Goal: Task Accomplishment & Management: Manage account settings

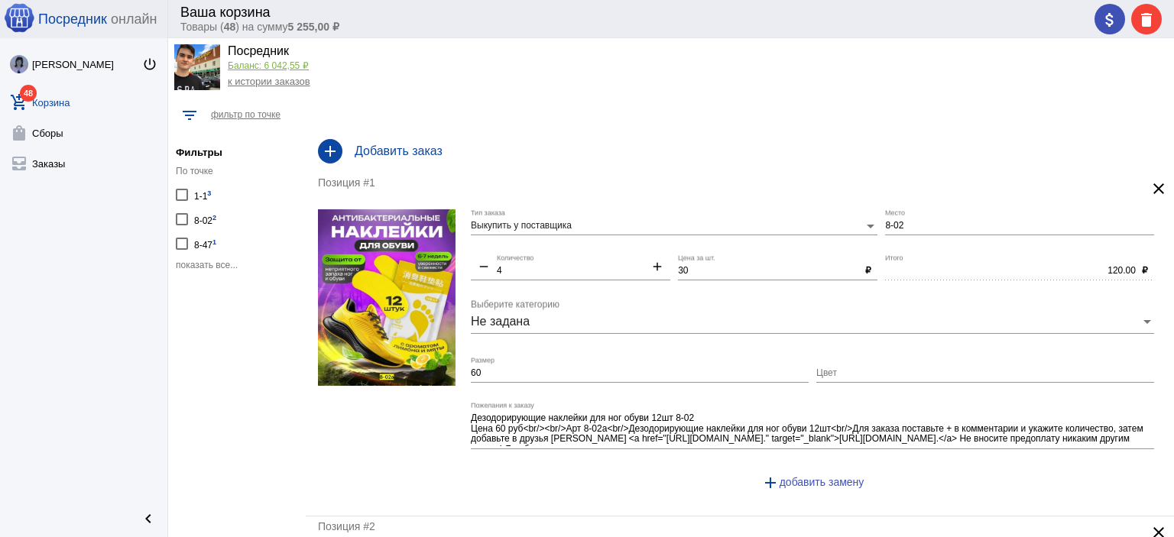
scroll to position [38, 0]
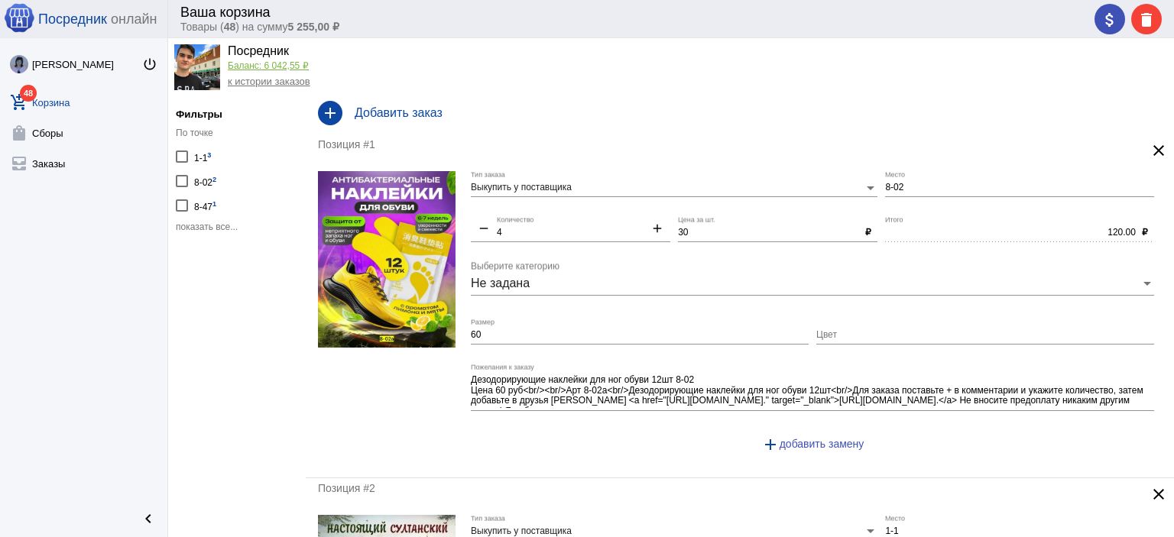
click at [218, 225] on span "показать все..." at bounding box center [207, 227] width 62 height 11
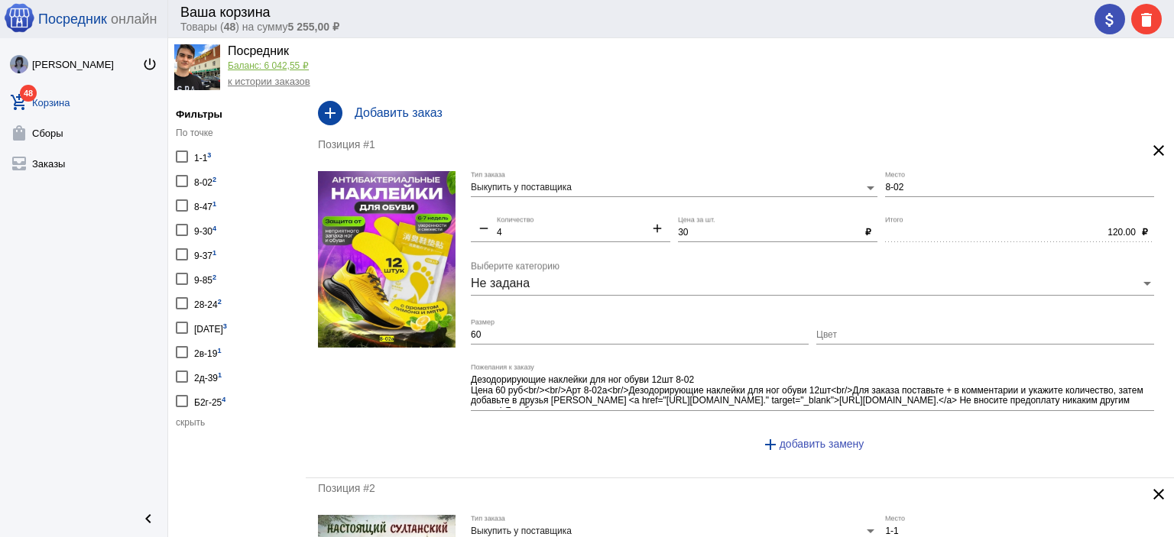
click at [205, 154] on div "1-1 3" at bounding box center [202, 156] width 17 height 21
checkbox input "true"
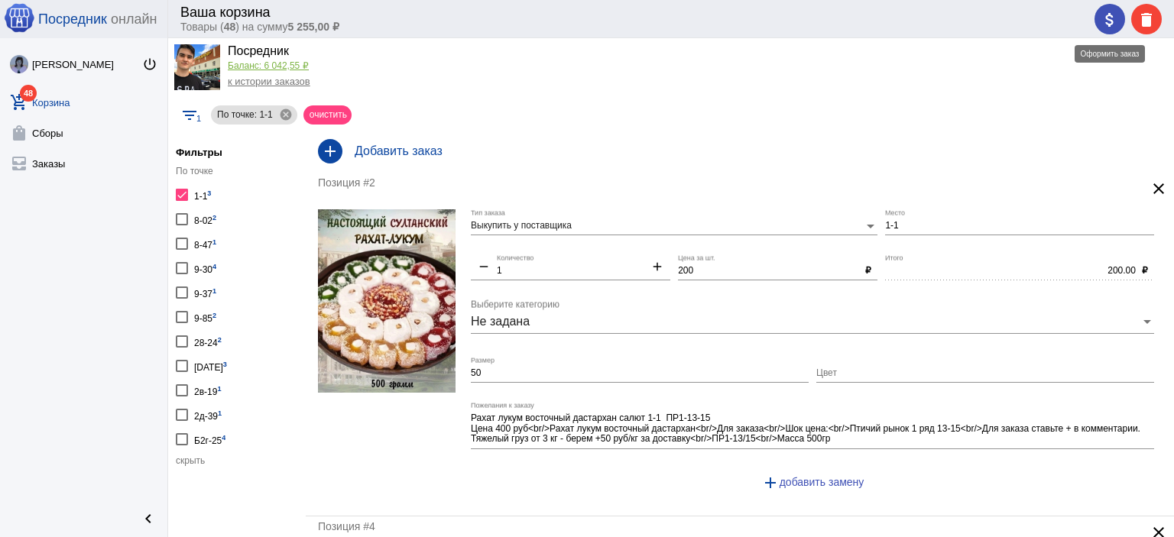
click at [1104, 18] on mat-icon "attach_money" at bounding box center [1109, 20] width 18 height 18
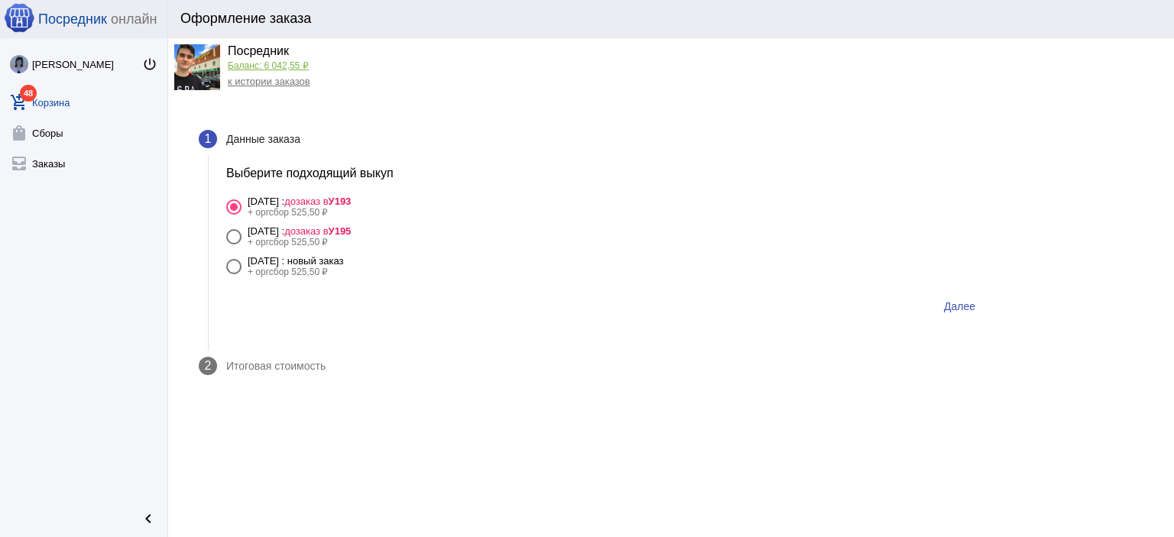
click at [344, 256] on div "22 сентября Понедельник : новый заказ" at bounding box center [296, 260] width 96 height 11
click at [234, 274] on input "22 сентября Понедельник : новый заказ + оргсбор 525,50 ₽" at bounding box center [233, 274] width 1 height 1
radio input "true"
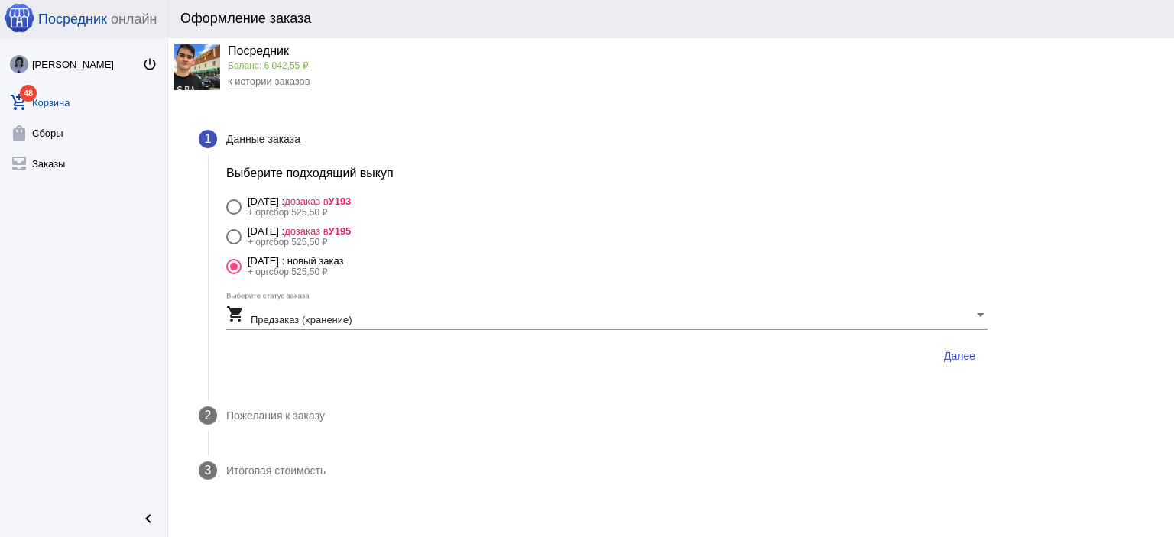
click at [959, 358] on span "Далее" at bounding box center [959, 356] width 31 height 12
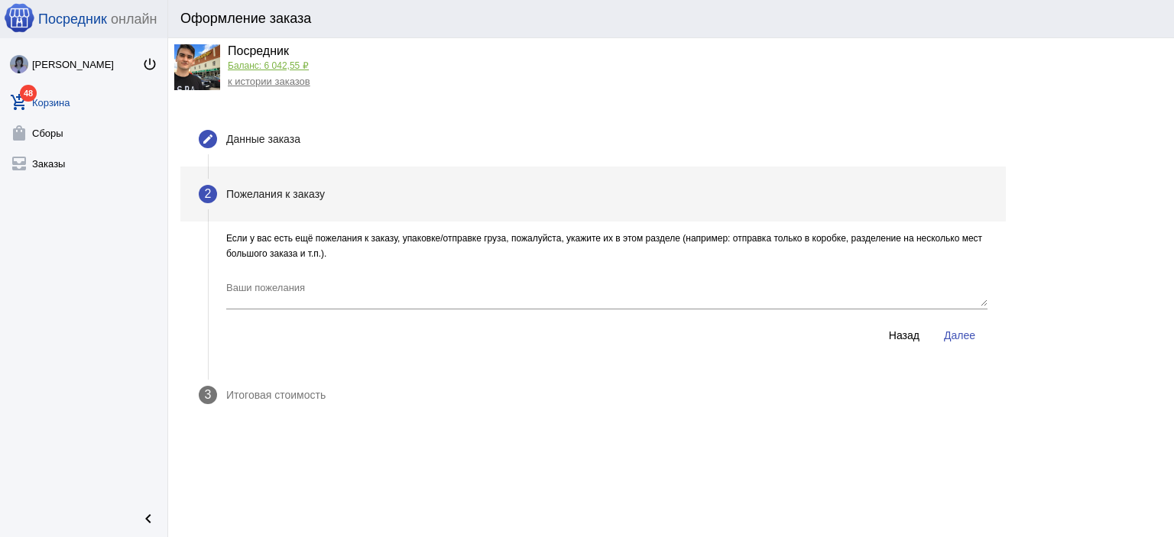
click at [962, 345] on button "Далее" at bounding box center [960, 336] width 56 height 28
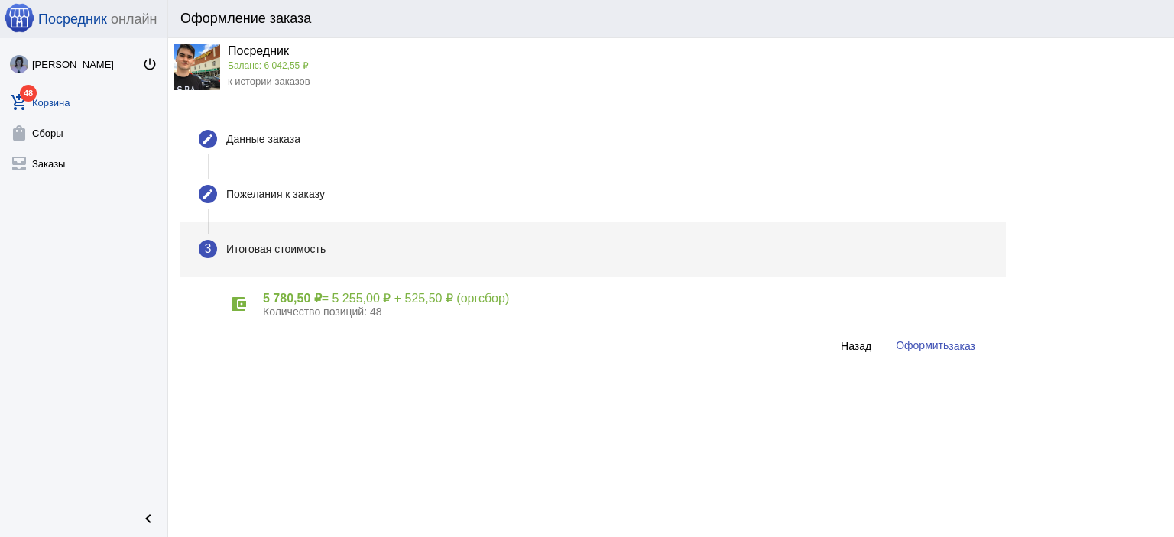
click at [962, 345] on span "заказ" at bounding box center [961, 346] width 27 height 12
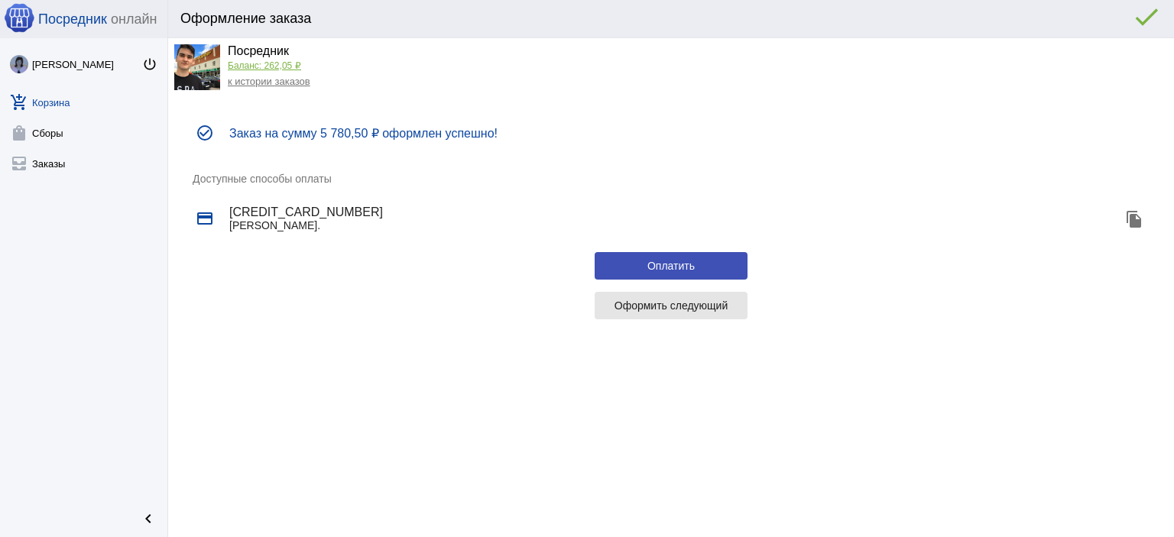
drag, startPoint x: 696, startPoint y: 306, endPoint x: 654, endPoint y: 294, distance: 43.8
click at [694, 306] on span "Оформить следующий" at bounding box center [671, 306] width 114 height 12
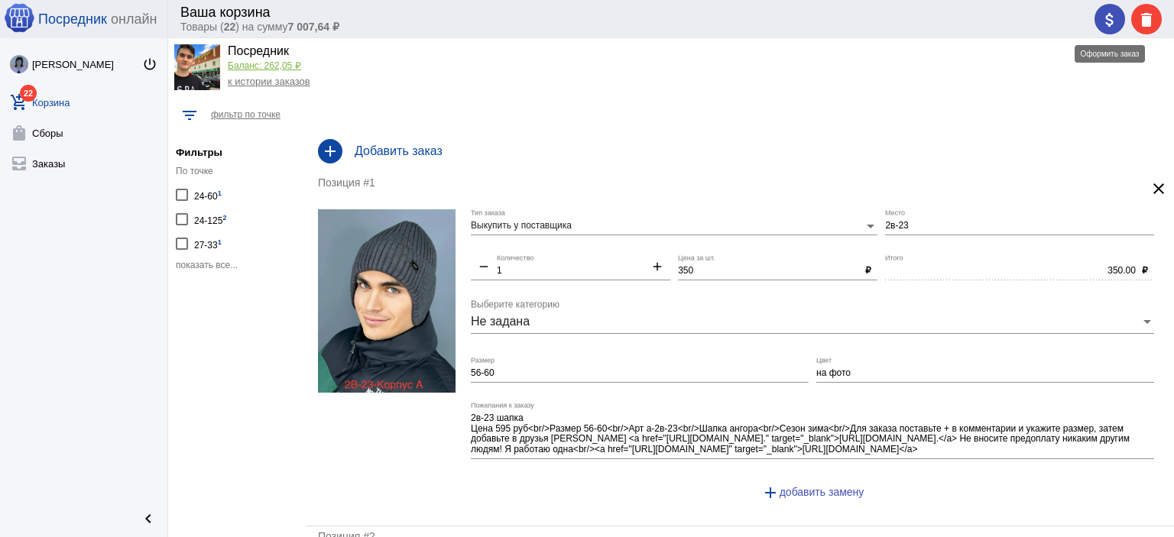
click at [1100, 19] on mat-icon "attach_money" at bounding box center [1109, 20] width 18 height 18
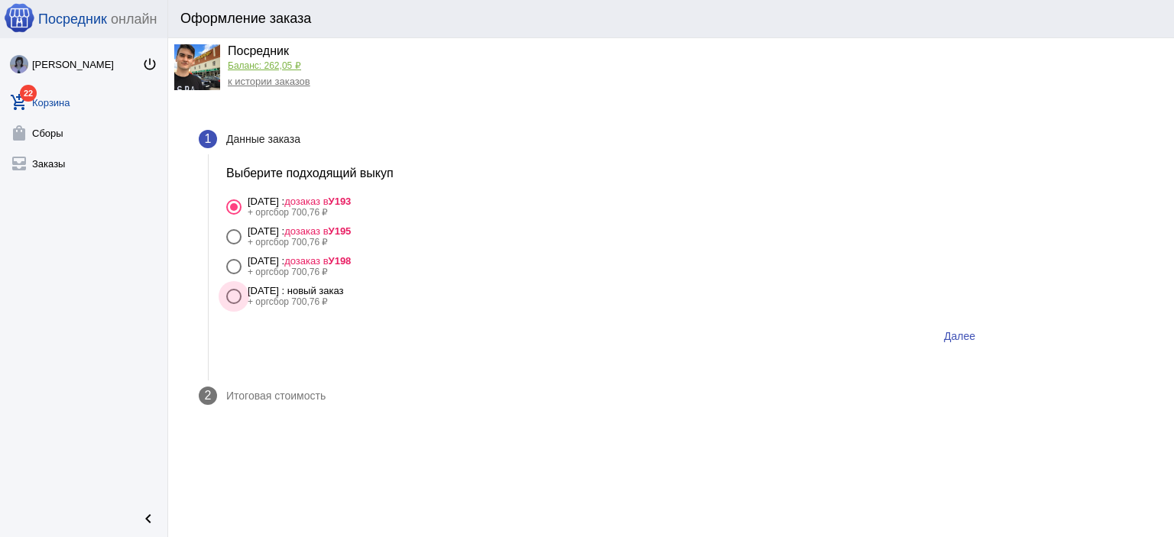
click at [344, 293] on div "22 сентября Понедельник : новый заказ" at bounding box center [296, 290] width 96 height 11
click at [234, 304] on input "22 сентября Понедельник : новый заказ + оргсбор 700,76 ₽" at bounding box center [233, 304] width 1 height 1
radio input "true"
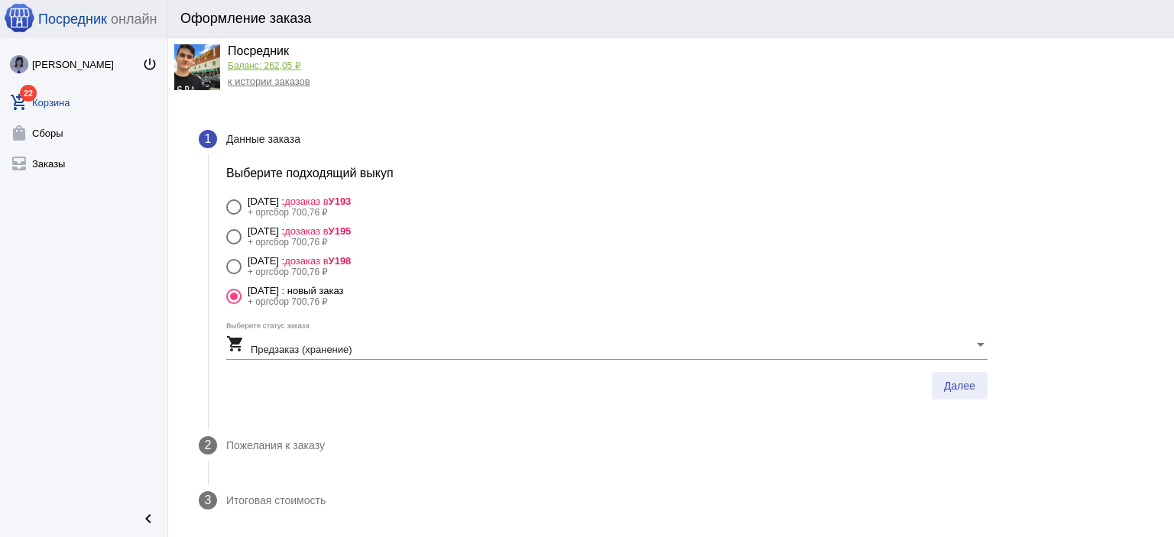
click at [948, 380] on span "Далее" at bounding box center [959, 386] width 31 height 12
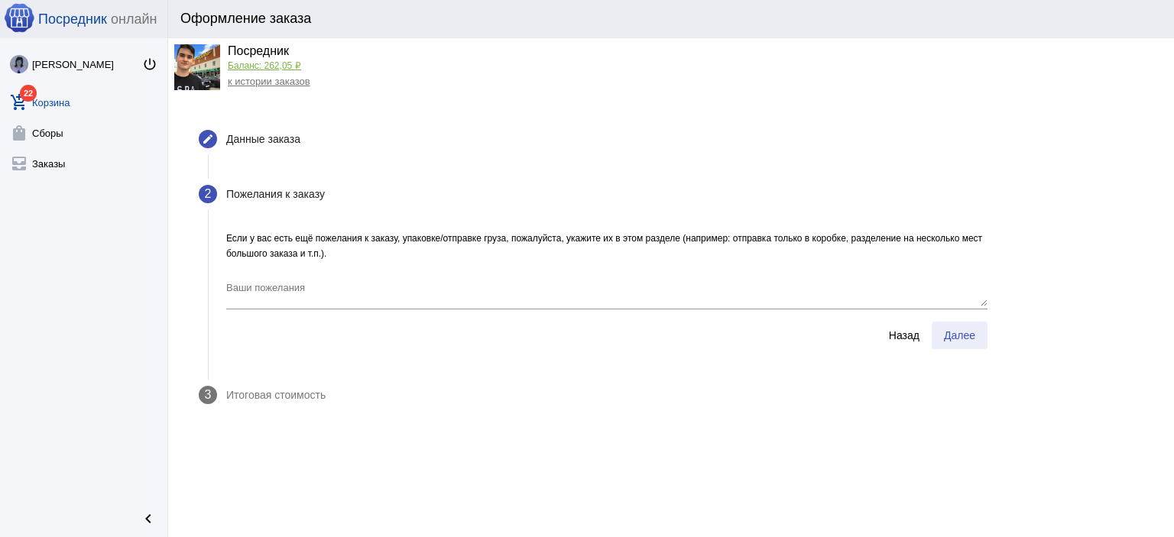
click at [960, 339] on span "Далее" at bounding box center [959, 335] width 31 height 12
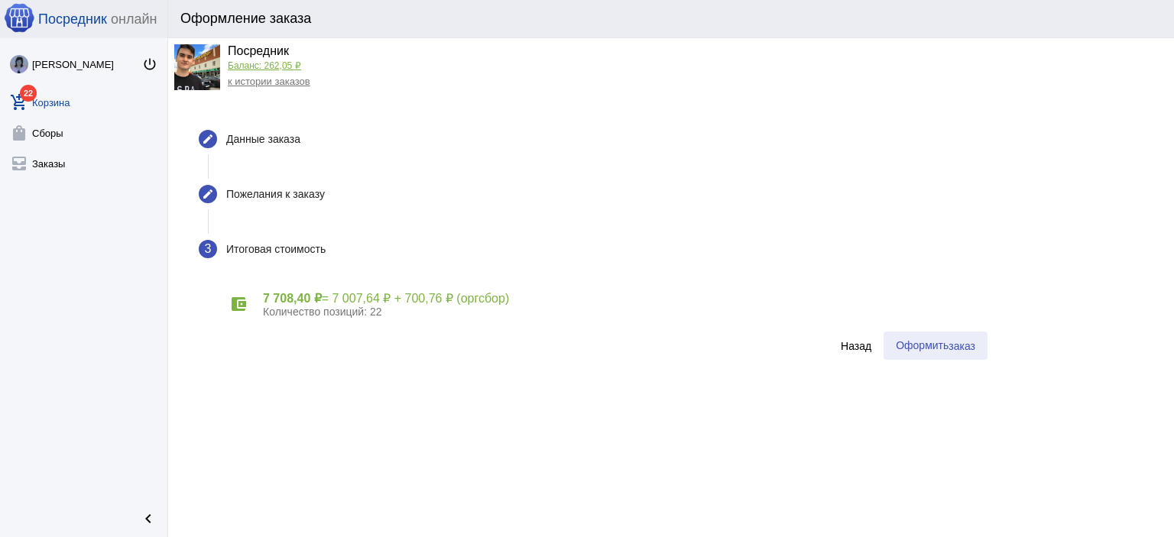
click at [953, 340] on span "заказ" at bounding box center [961, 346] width 27 height 12
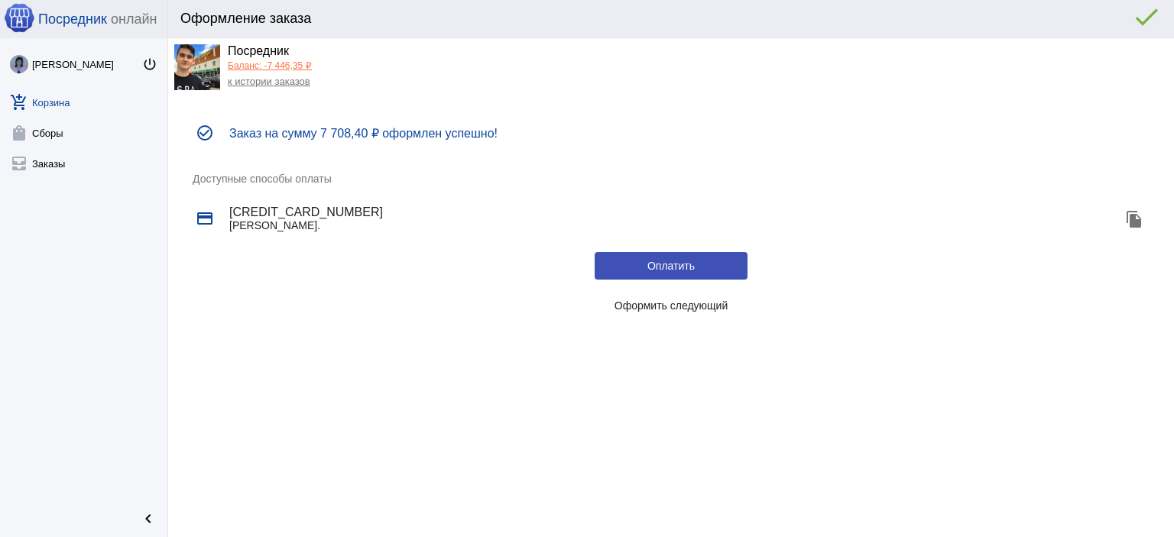
click at [666, 296] on button "Оформить следующий" at bounding box center [671, 306] width 153 height 28
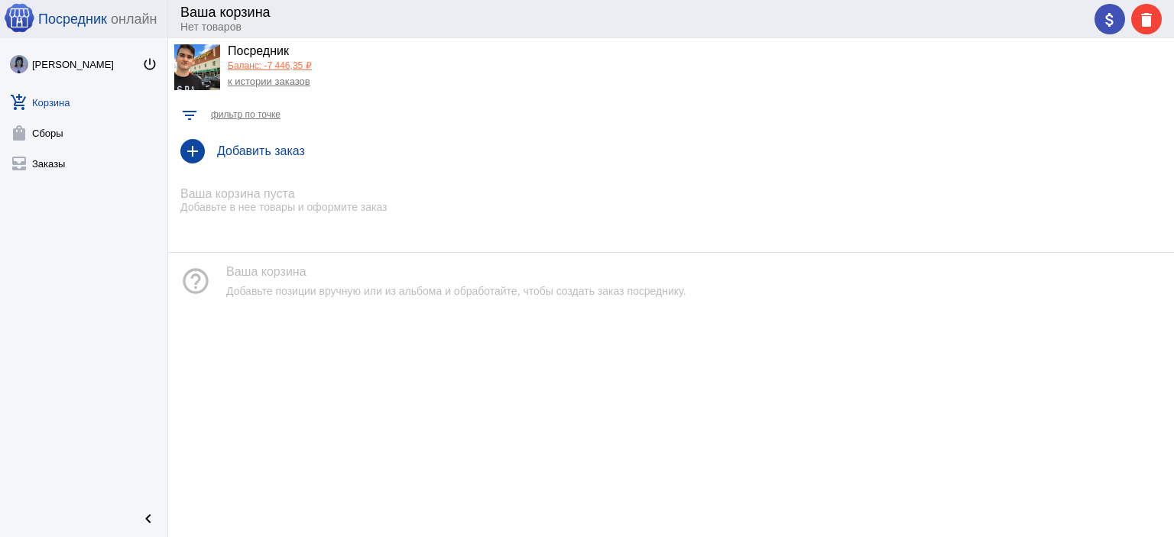
click at [246, 64] on link "Баланс: -7 446,35 ₽" at bounding box center [270, 65] width 84 height 11
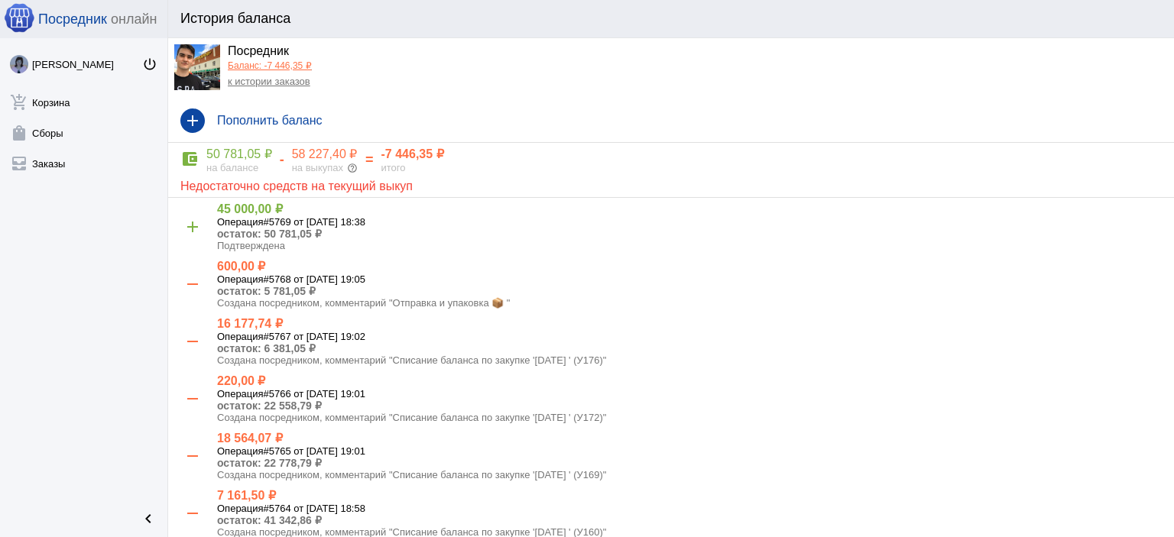
click at [271, 81] on link "к истории заказов" at bounding box center [269, 81] width 83 height 11
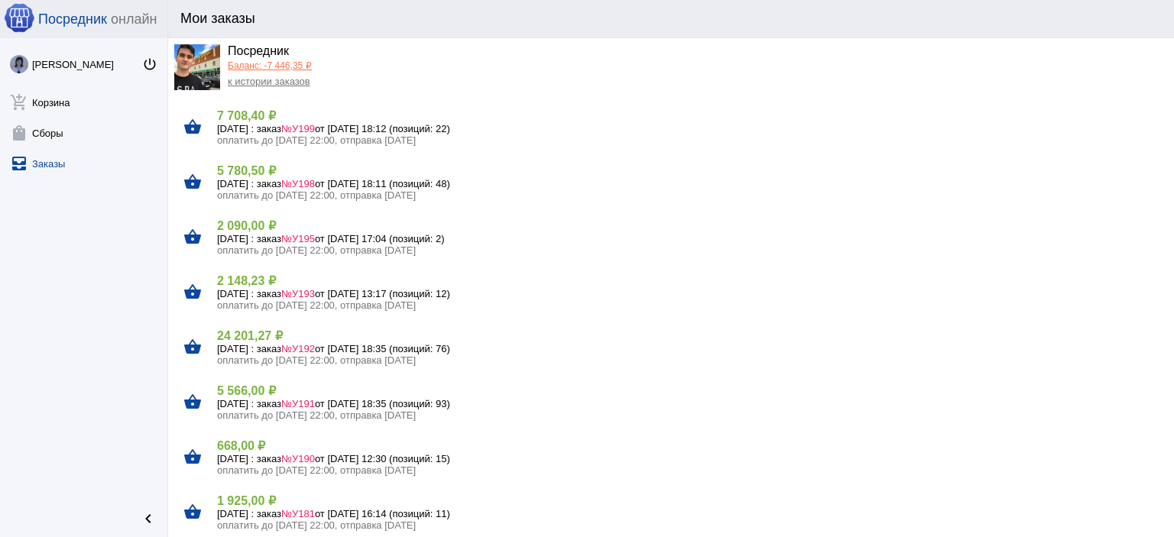
click at [273, 66] on link "Баланс: -7 446,35 ₽" at bounding box center [270, 65] width 84 height 11
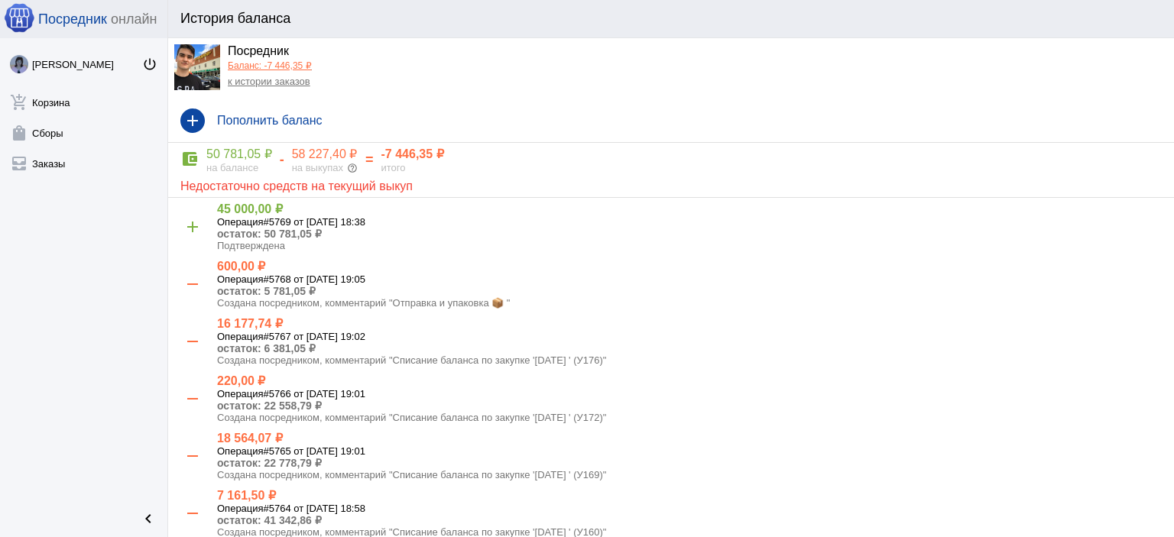
click at [274, 80] on link "к истории заказов" at bounding box center [269, 81] width 83 height 11
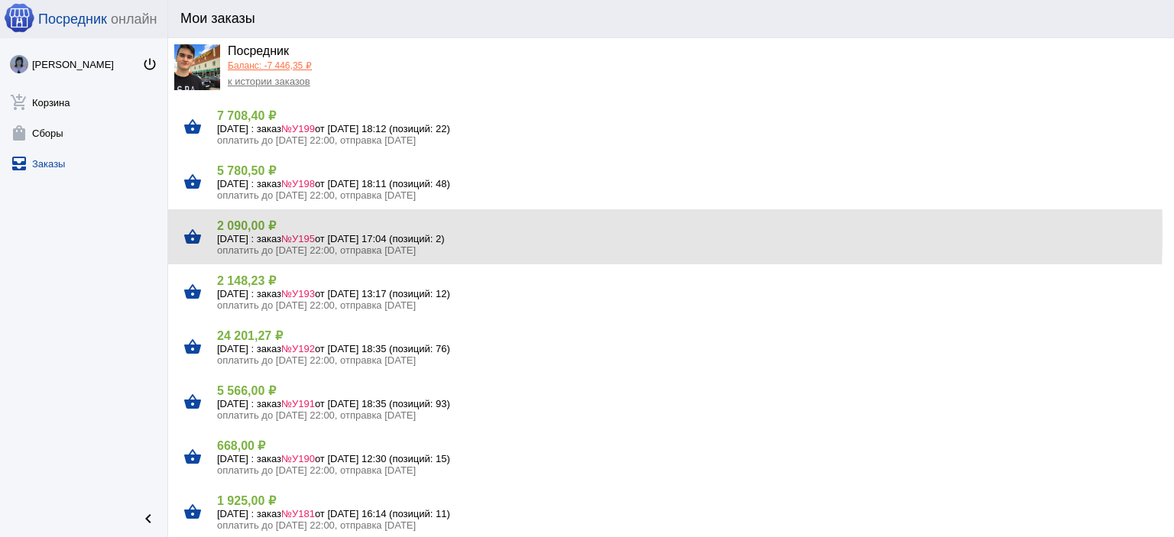
click at [251, 234] on h5 "22 сентября Понедельник : заказ №У195 от 21.09.2025, 17:04 (позиций: 2)" at bounding box center [689, 238] width 945 height 11
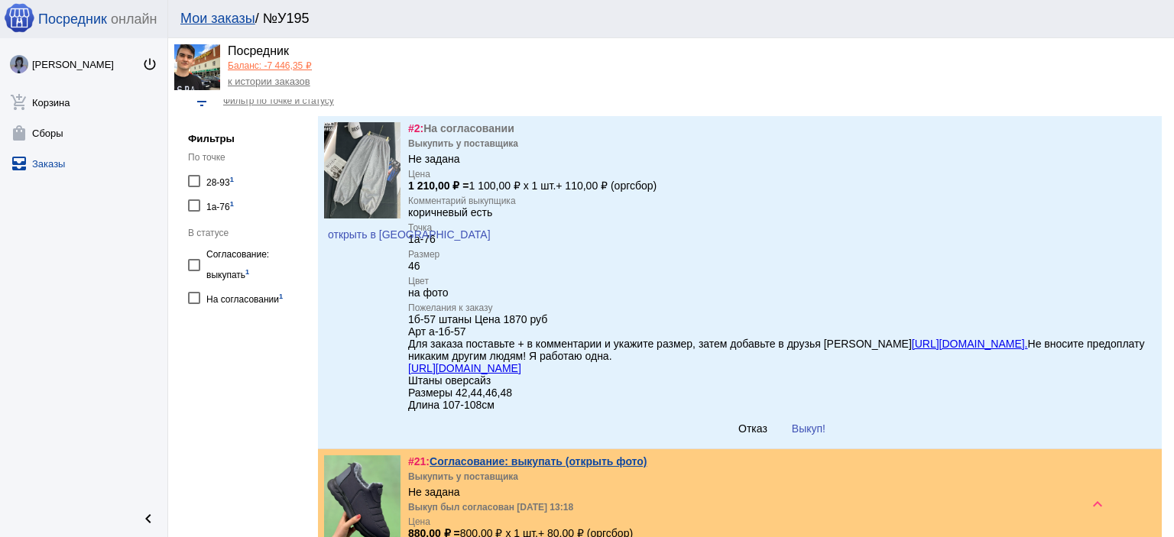
scroll to position [153, 0]
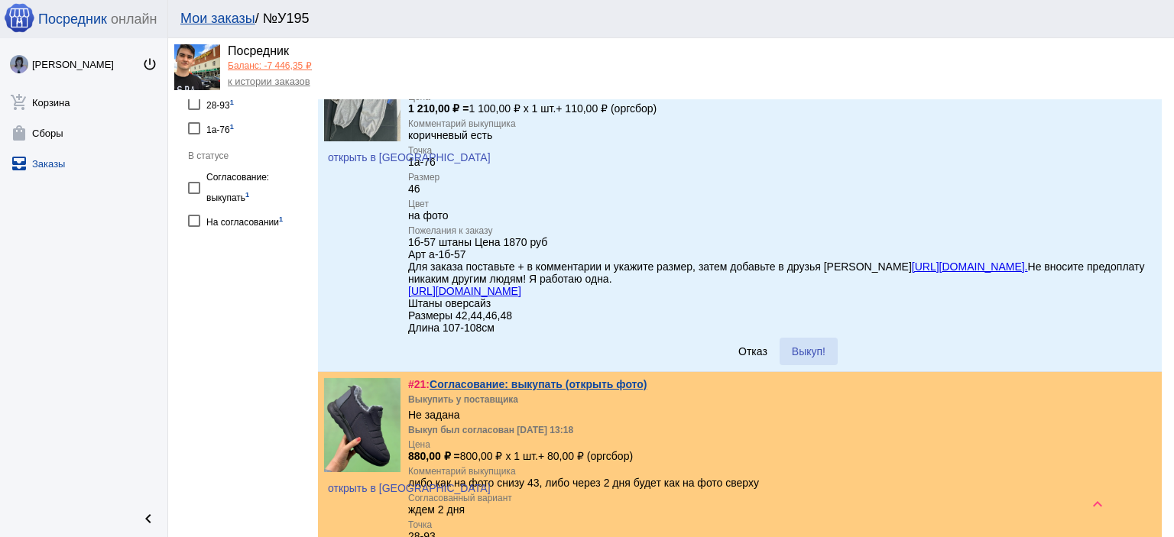
click at [819, 364] on button "Выкуп!" at bounding box center [809, 352] width 58 height 28
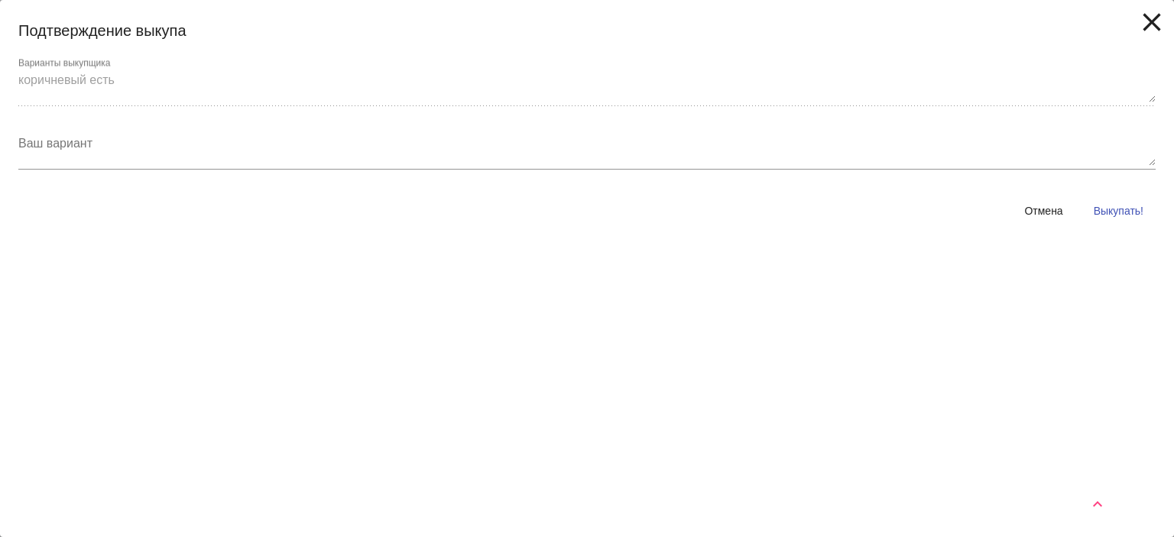
scroll to position [413, 0]
click at [1108, 209] on span "Выкупать!" at bounding box center [1119, 211] width 50 height 12
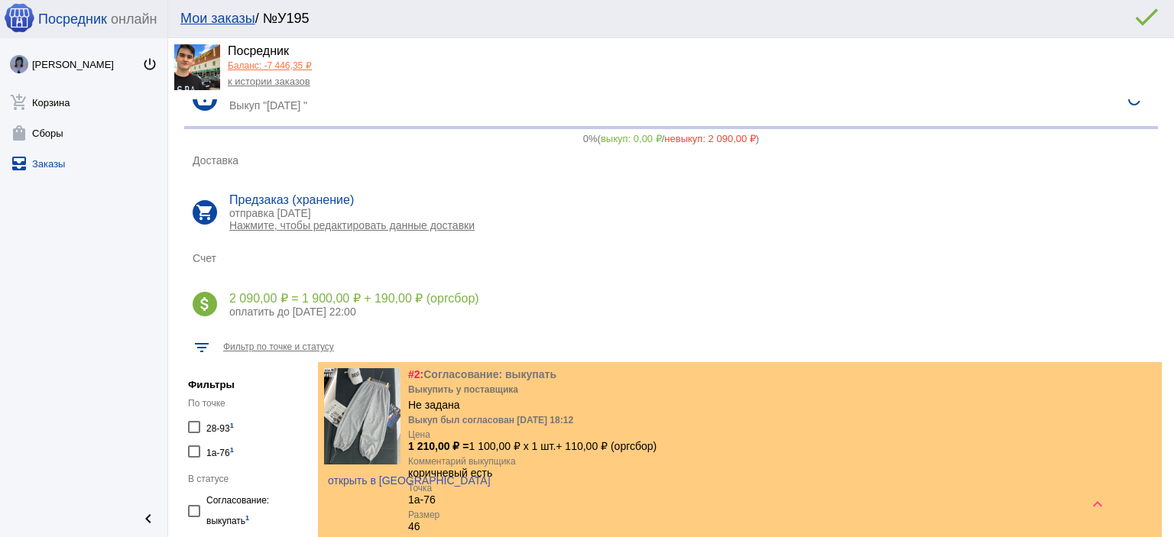
scroll to position [31, 0]
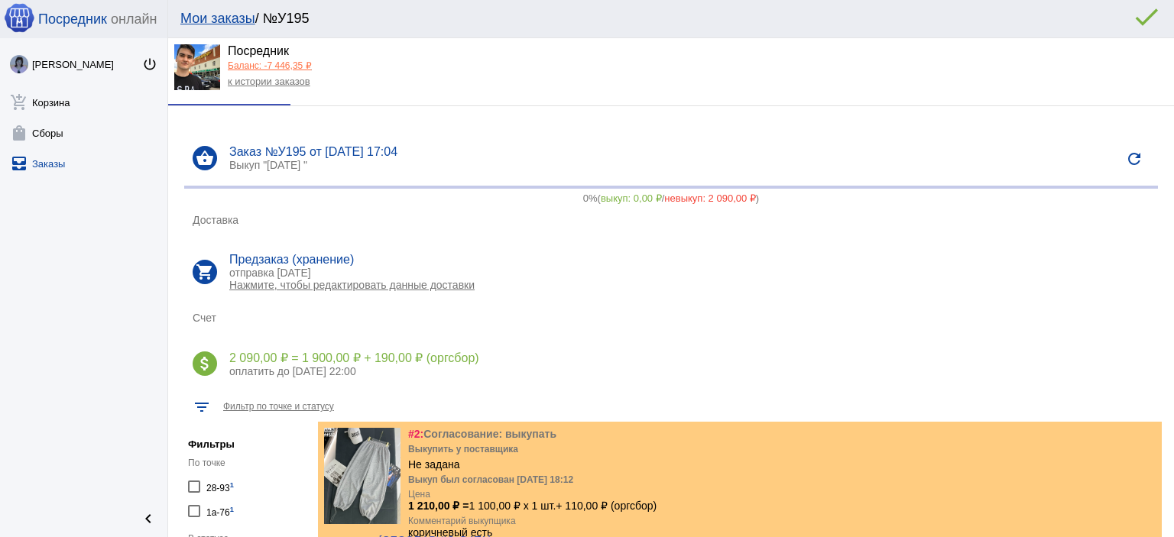
click at [300, 79] on link "к истории заказов" at bounding box center [269, 81] width 83 height 11
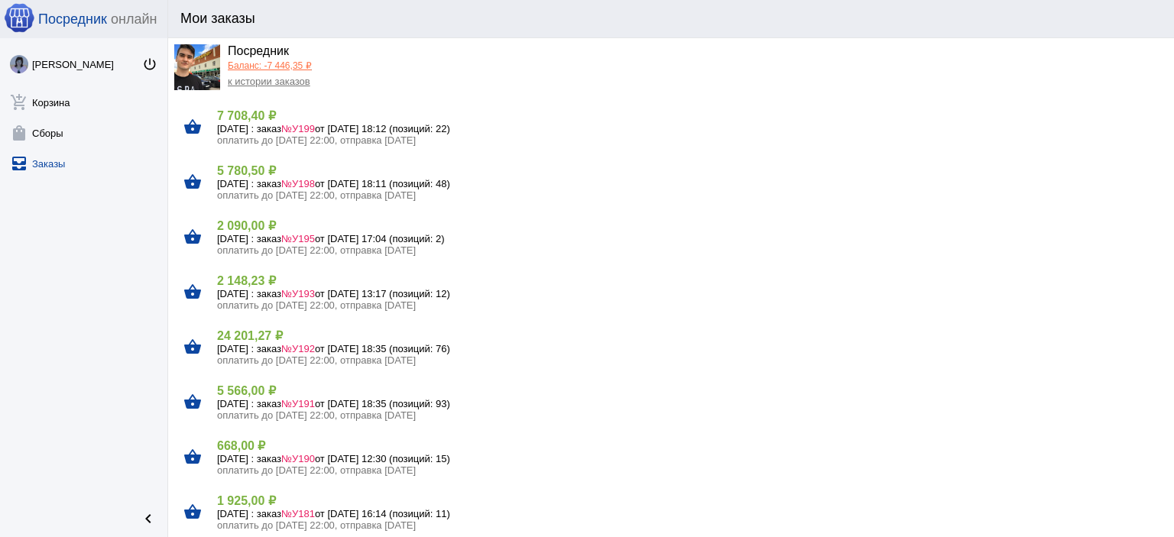
click at [263, 227] on h4 "2 090,00 ₽" at bounding box center [689, 226] width 945 height 15
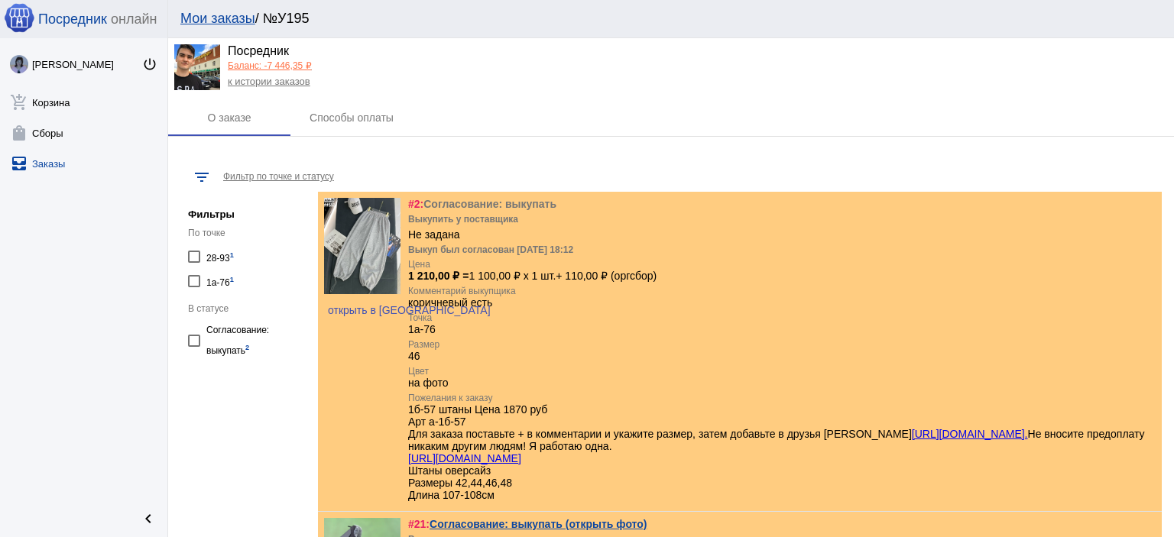
click at [251, 83] on link "к истории заказов" at bounding box center [269, 81] width 83 height 11
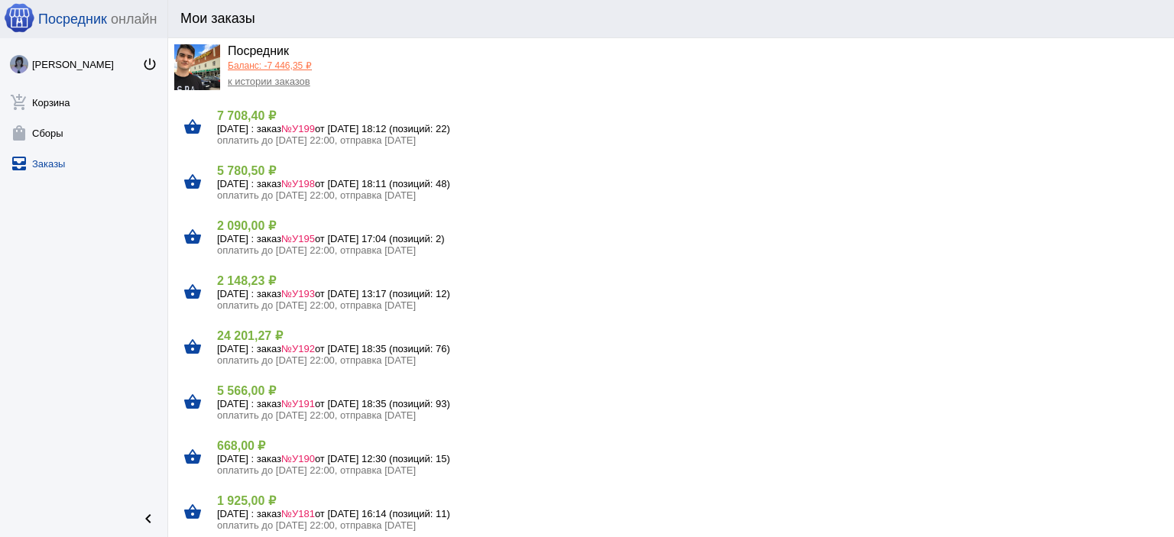
click at [261, 287] on h4 "2 148,23 ₽" at bounding box center [689, 281] width 945 height 15
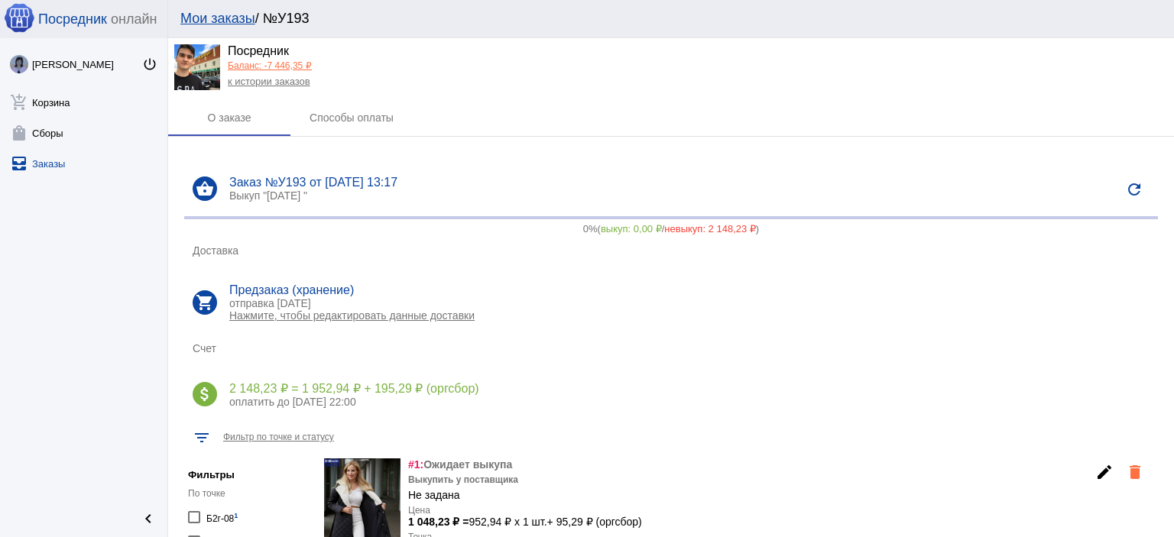
click at [265, 85] on link "к истории заказов" at bounding box center [269, 81] width 83 height 11
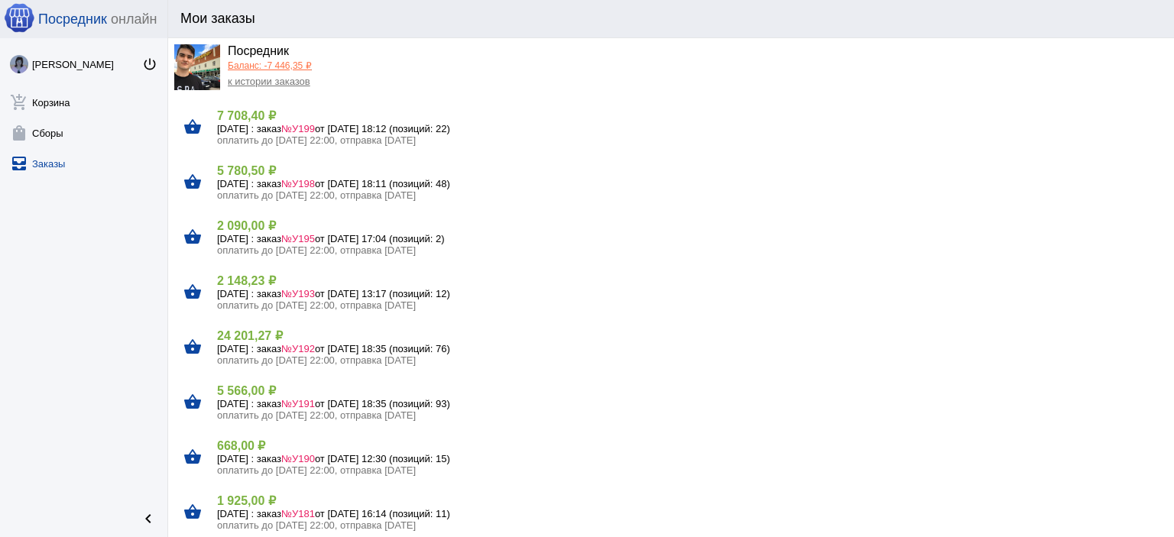
click at [254, 348] on h5 "21 сентября Воскресенье : заказ №У192 от 20.09.2025, 18:35 (позиций: 76)" at bounding box center [689, 348] width 945 height 11
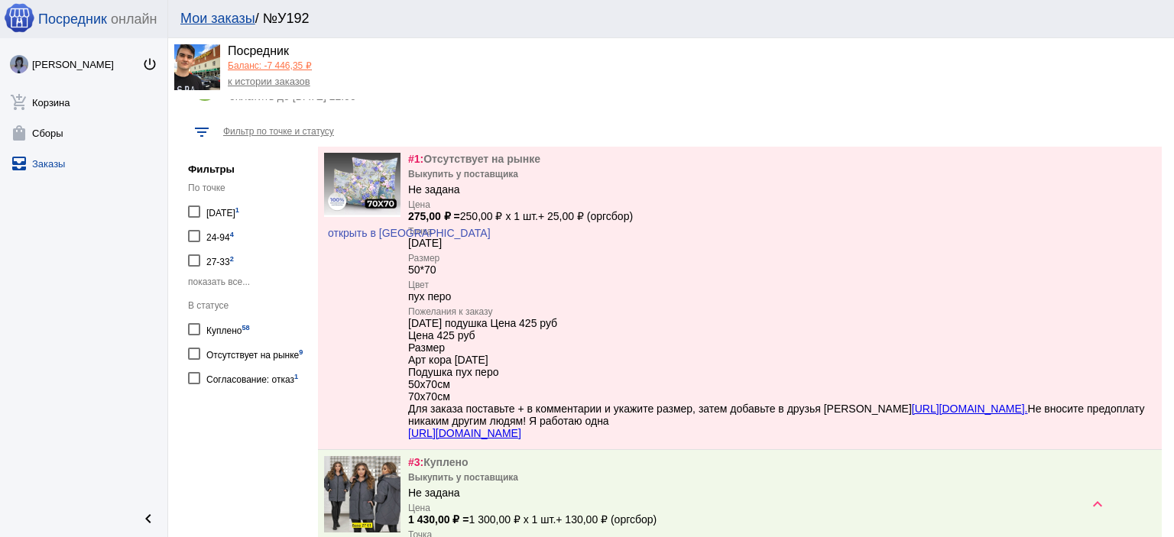
click at [240, 350] on div "Отсутствует на рынке 9" at bounding box center [254, 353] width 96 height 21
checkbox input "true"
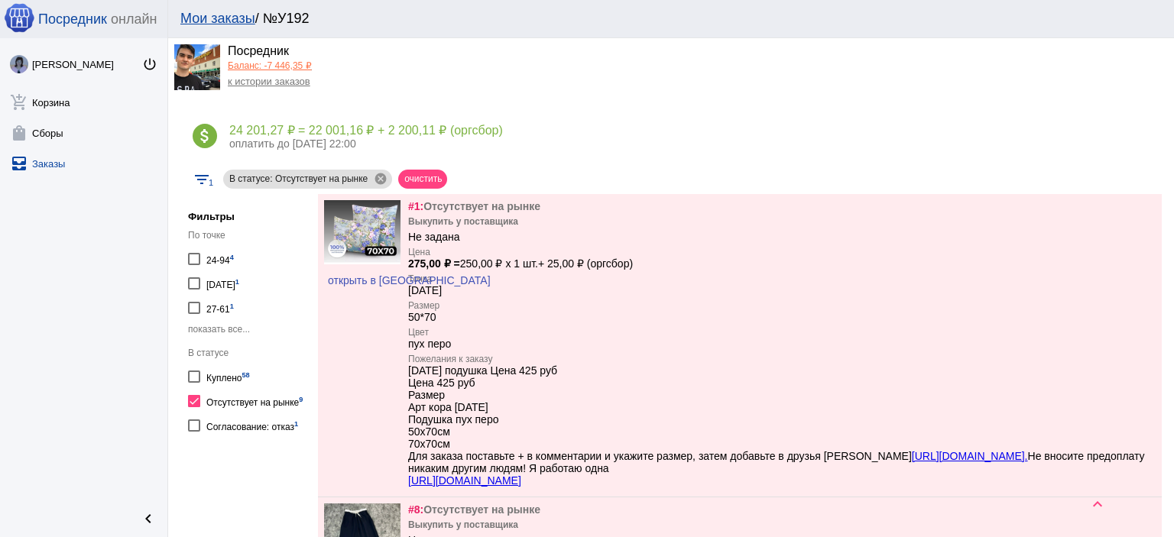
scroll to position [81, 0]
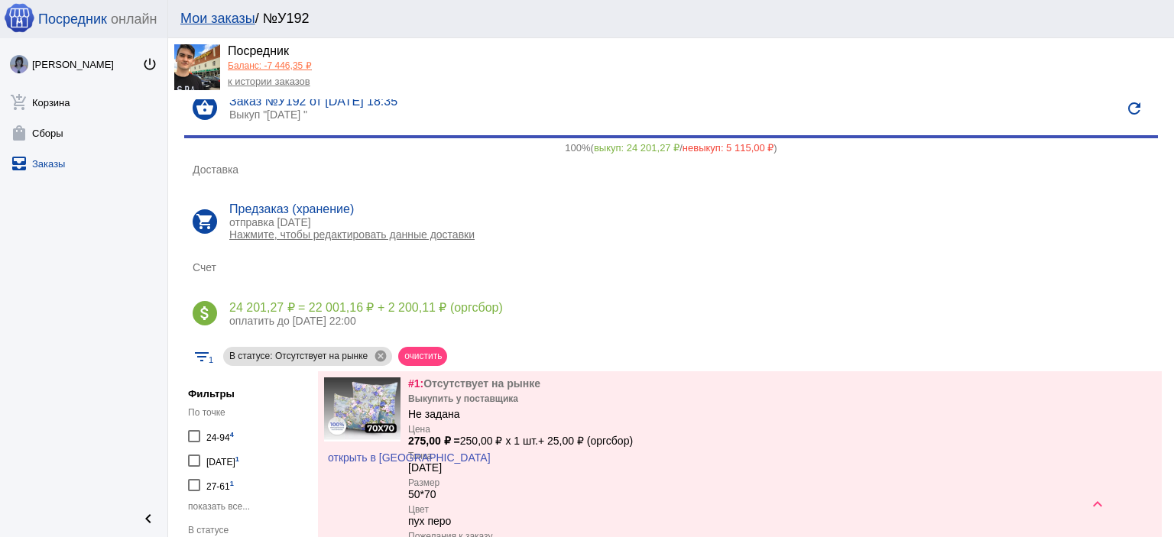
click at [287, 74] on div "к истории заказов" at bounding box center [270, 81] width 84 height 14
click at [287, 89] on div "Посредник Баланс: -7 446,35 ₽ к истории заказов" at bounding box center [270, 68] width 84 height 49
click at [290, 83] on link "к истории заказов" at bounding box center [269, 81] width 83 height 11
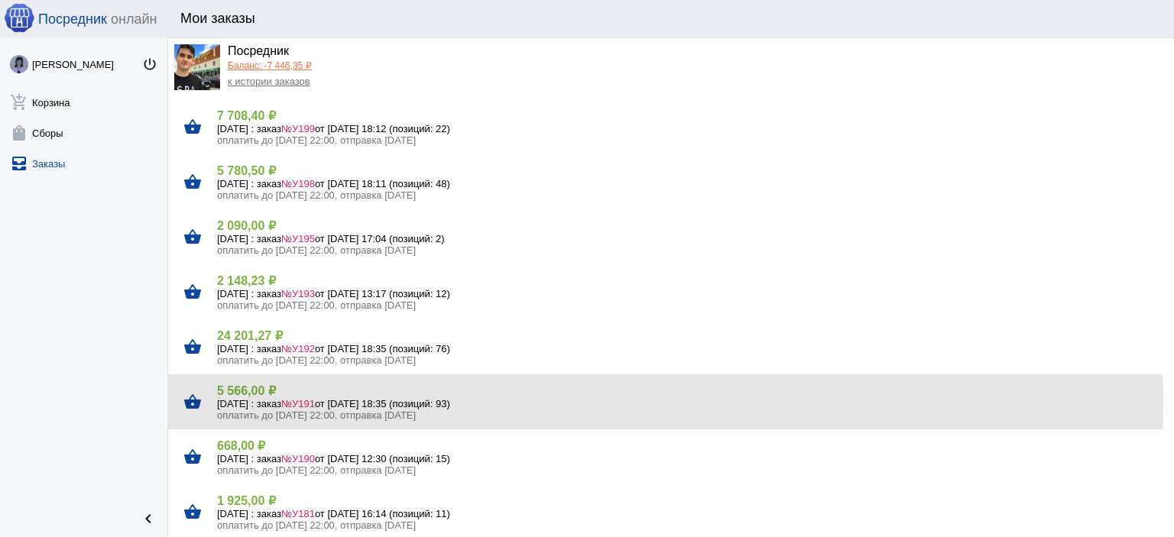
click at [307, 405] on h5 "21 сентября Воскресенье : заказ №У191 от 20.09.2025, 18:35 (позиций: 93)" at bounding box center [689, 403] width 945 height 11
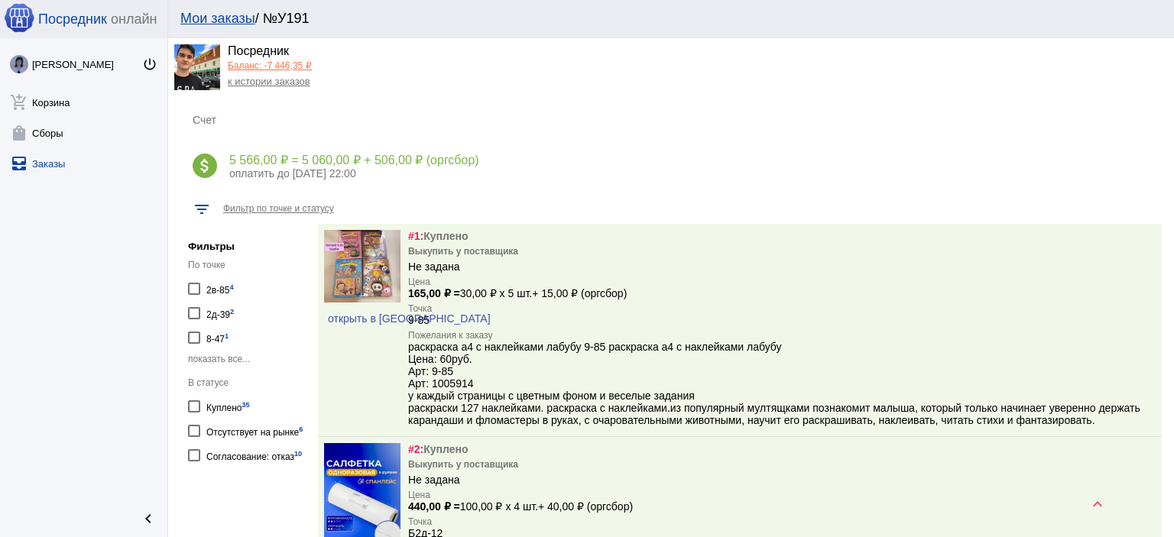
scroll to position [306, 0]
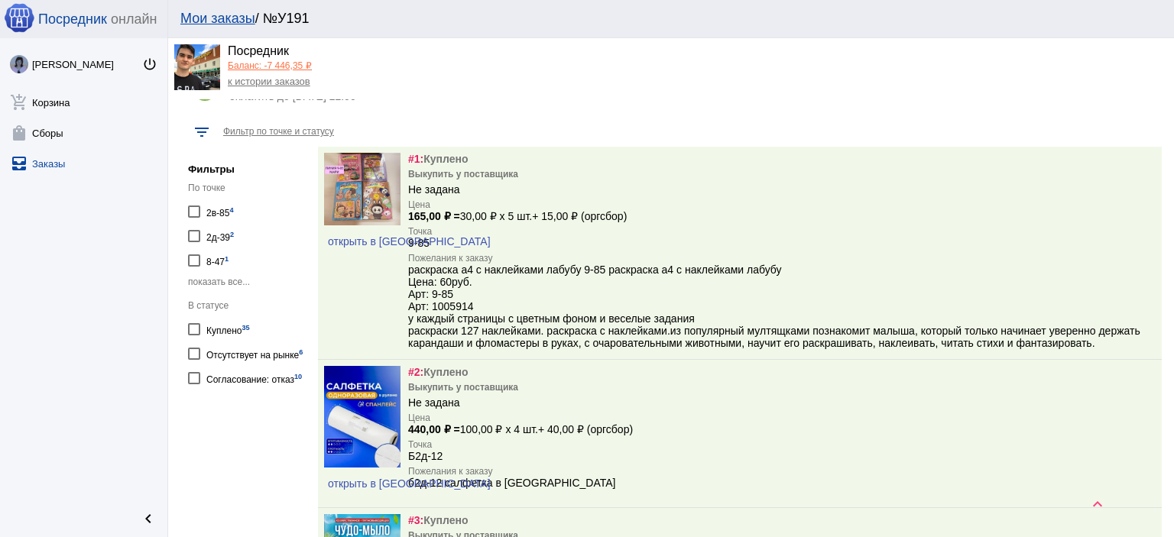
click at [285, 353] on div "Отсутствует на рынке 6" at bounding box center [254, 353] width 96 height 21
checkbox input "true"
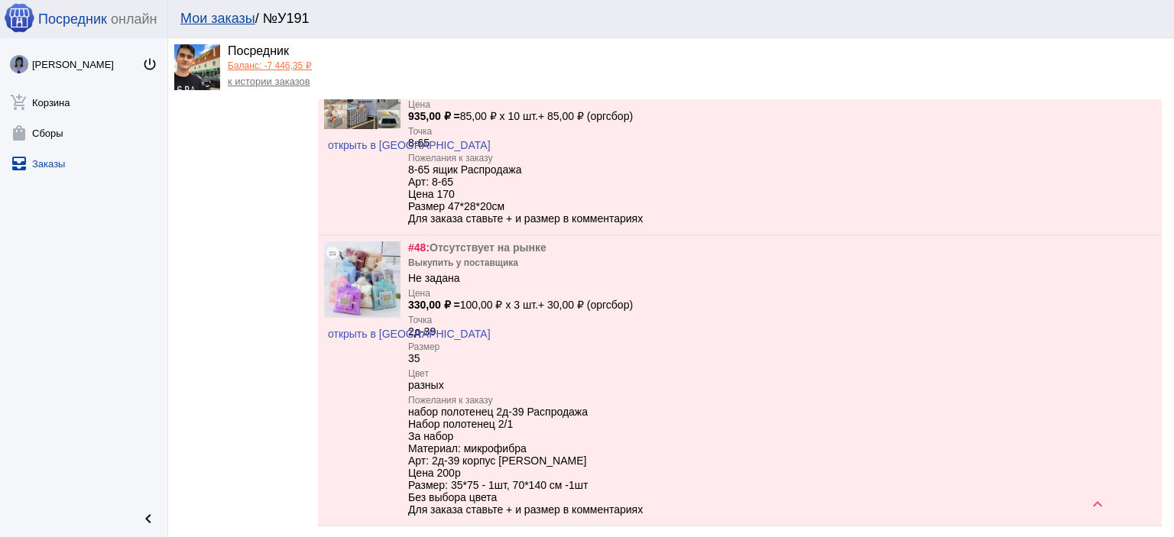
scroll to position [1375, 0]
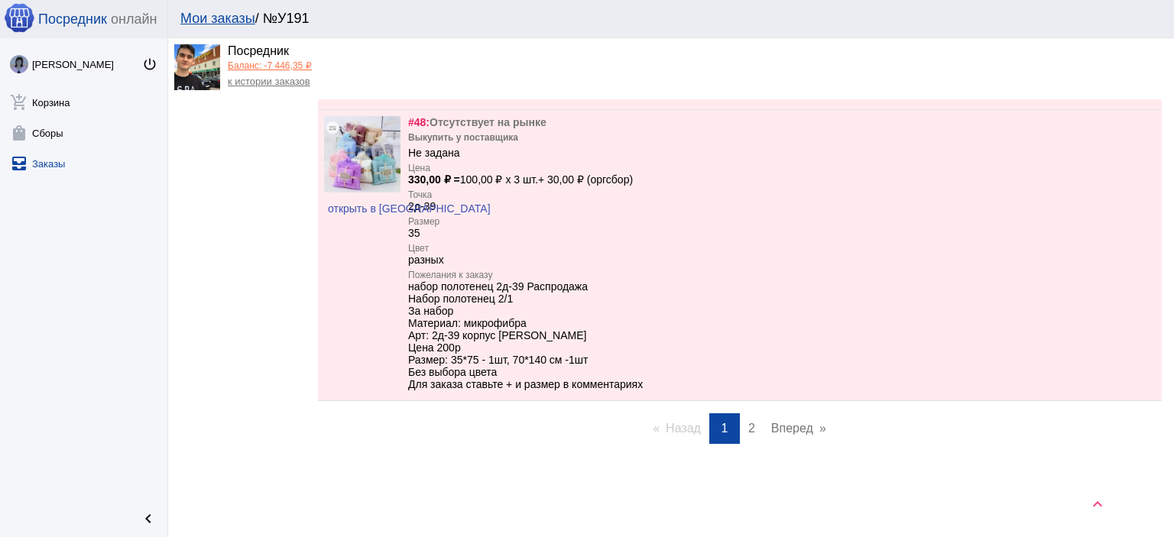
click at [266, 65] on link "Баланс: -7 446,35 ₽" at bounding box center [270, 65] width 84 height 11
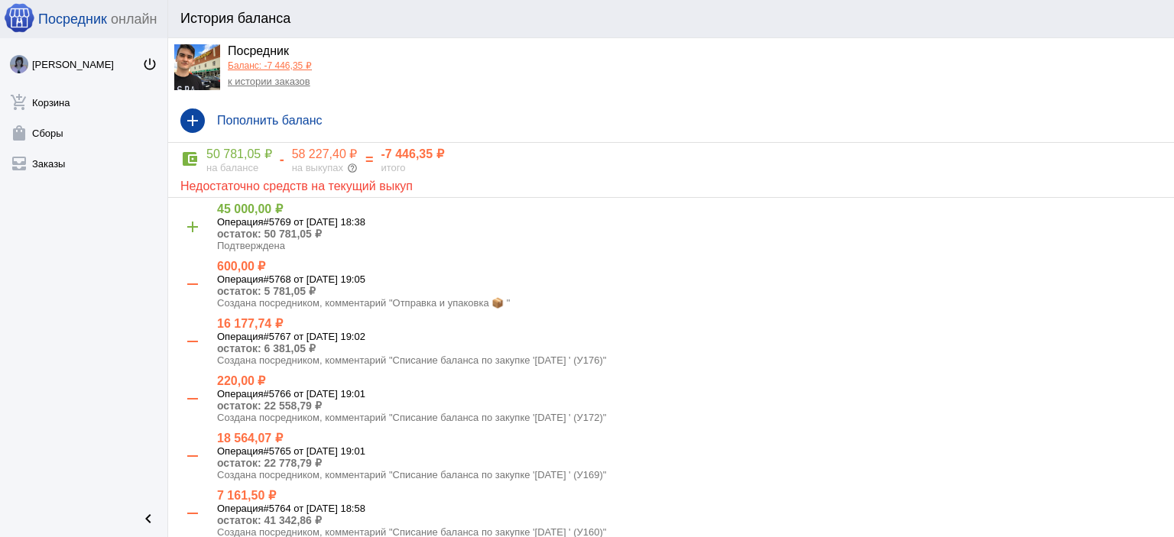
click at [260, 85] on link "к истории заказов" at bounding box center [269, 81] width 83 height 11
